Goal: Transaction & Acquisition: Subscribe to service/newsletter

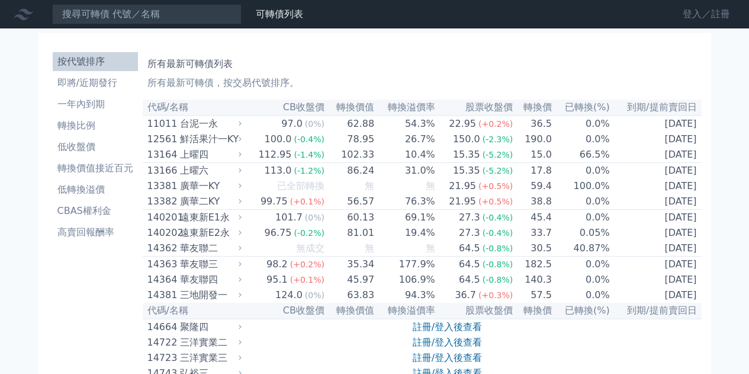
click at [683, 13] on link "登入／註冊" at bounding box center [706, 14] width 66 height 19
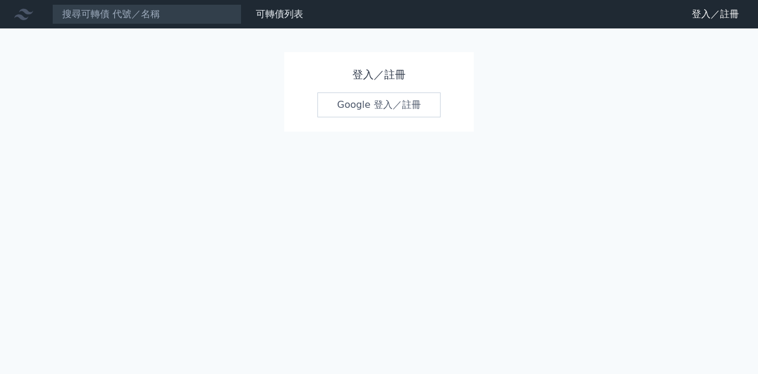
click at [351, 104] on link "Google 登入／註冊" at bounding box center [378, 104] width 123 height 25
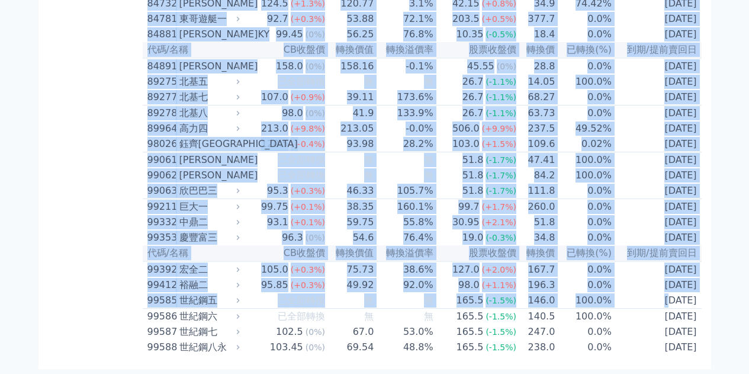
scroll to position [7073, 0]
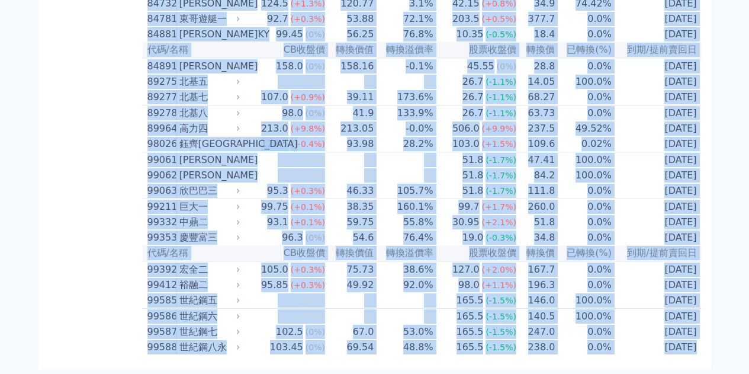
drag, startPoint x: 149, startPoint y: 107, endPoint x: 690, endPoint y: 354, distance: 594.3
copy table "lo/ip DOlor sita conse adipi eli sed(%) do/eiusm 14526 temp 49.2 (9%) 56.81 85.…"
